Goal: Check status: Check status

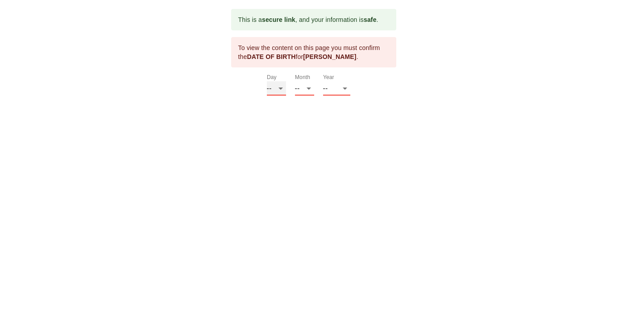
click at [278, 89] on select "-- 01 02 03 04 05 06 07 08 09 10 11 12 13 14 15 16 17 18 19 20 21 22 23 24 25 2…" at bounding box center [276, 88] width 19 height 14
select select "28"
click at [267, 81] on select "-- 01 02 03 04 05 06 07 08 09 10 11 12 13 14 15 16 17 18 19 20 21 22 23 24 25 2…" at bounding box center [276, 88] width 19 height 14
click at [306, 84] on select "-- 01 02 03 04 05 06 07 08 09 10 11 12" at bounding box center [304, 88] width 19 height 14
select select "10"
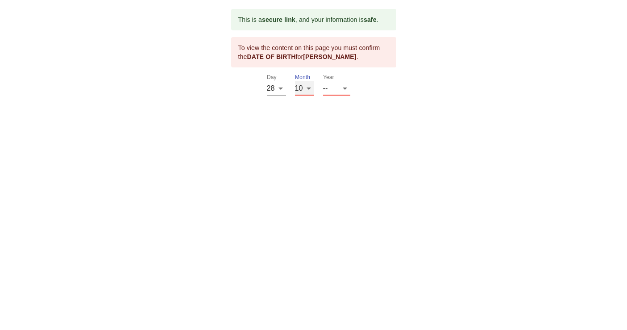
click at [295, 81] on select "-- 01 02 03 04 05 06 07 08 09 10 11 12" at bounding box center [304, 88] width 19 height 14
click at [330, 90] on select "-- 2025 2024 2023 2022 2021 2020 2019 2018 2017 2016 2015 2014 2013 2012 2011 2…" at bounding box center [336, 88] width 27 height 14
